Goal: Information Seeking & Learning: Learn about a topic

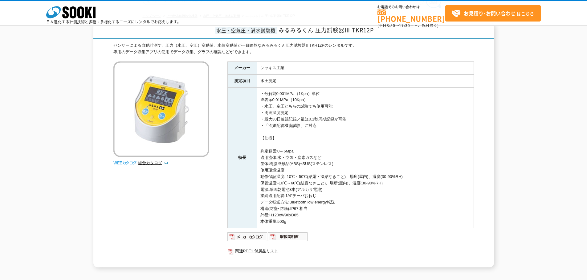
scroll to position [62, 0]
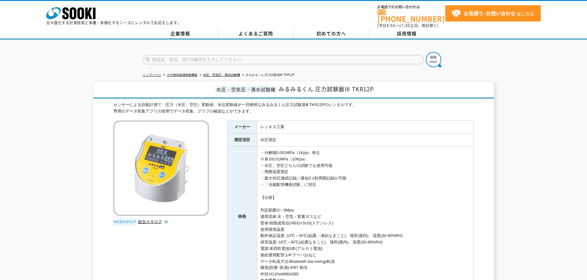
scroll to position [62, 0]
